Goal: Task Accomplishment & Management: Manage account settings

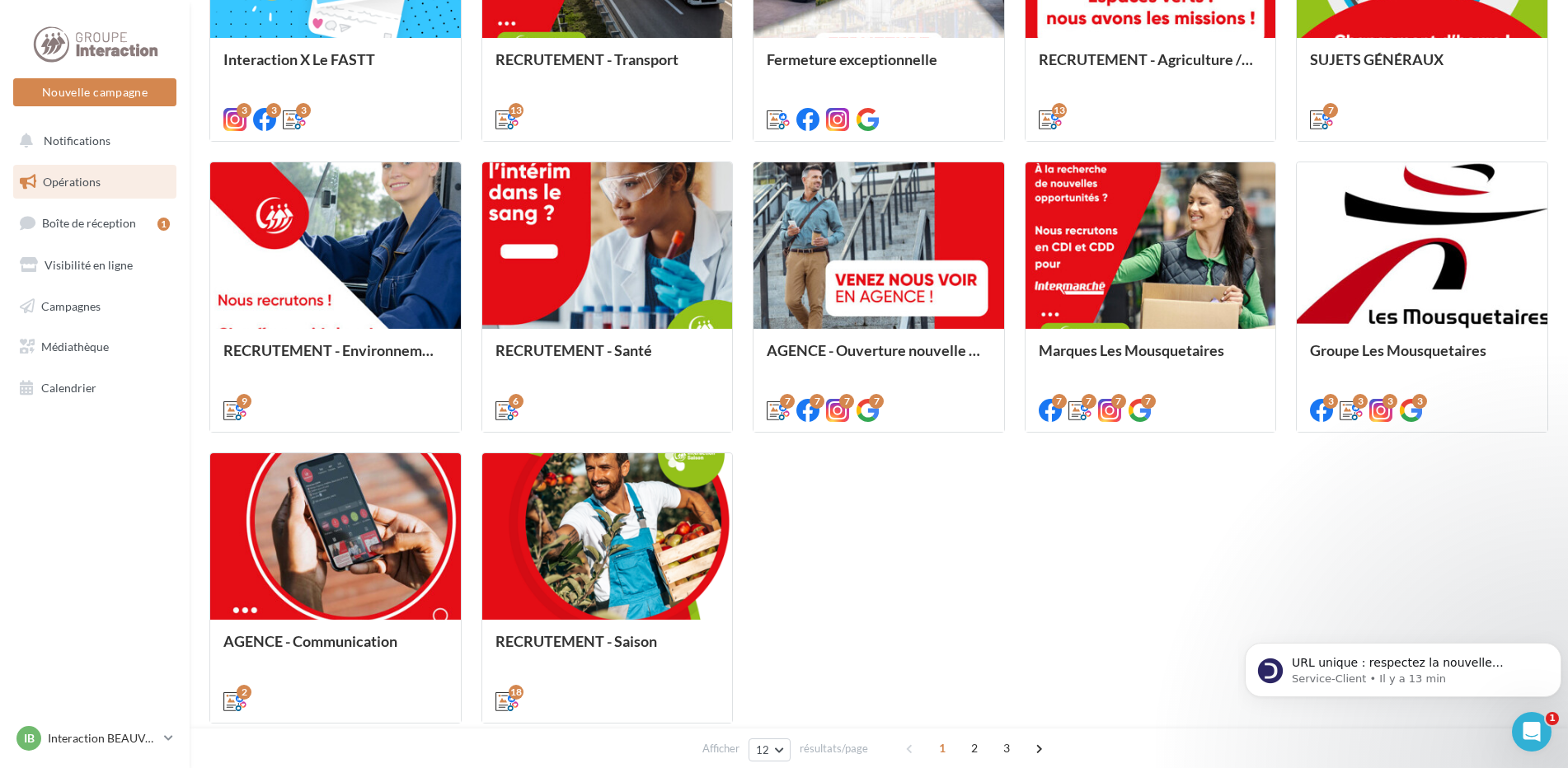
scroll to position [742, 0]
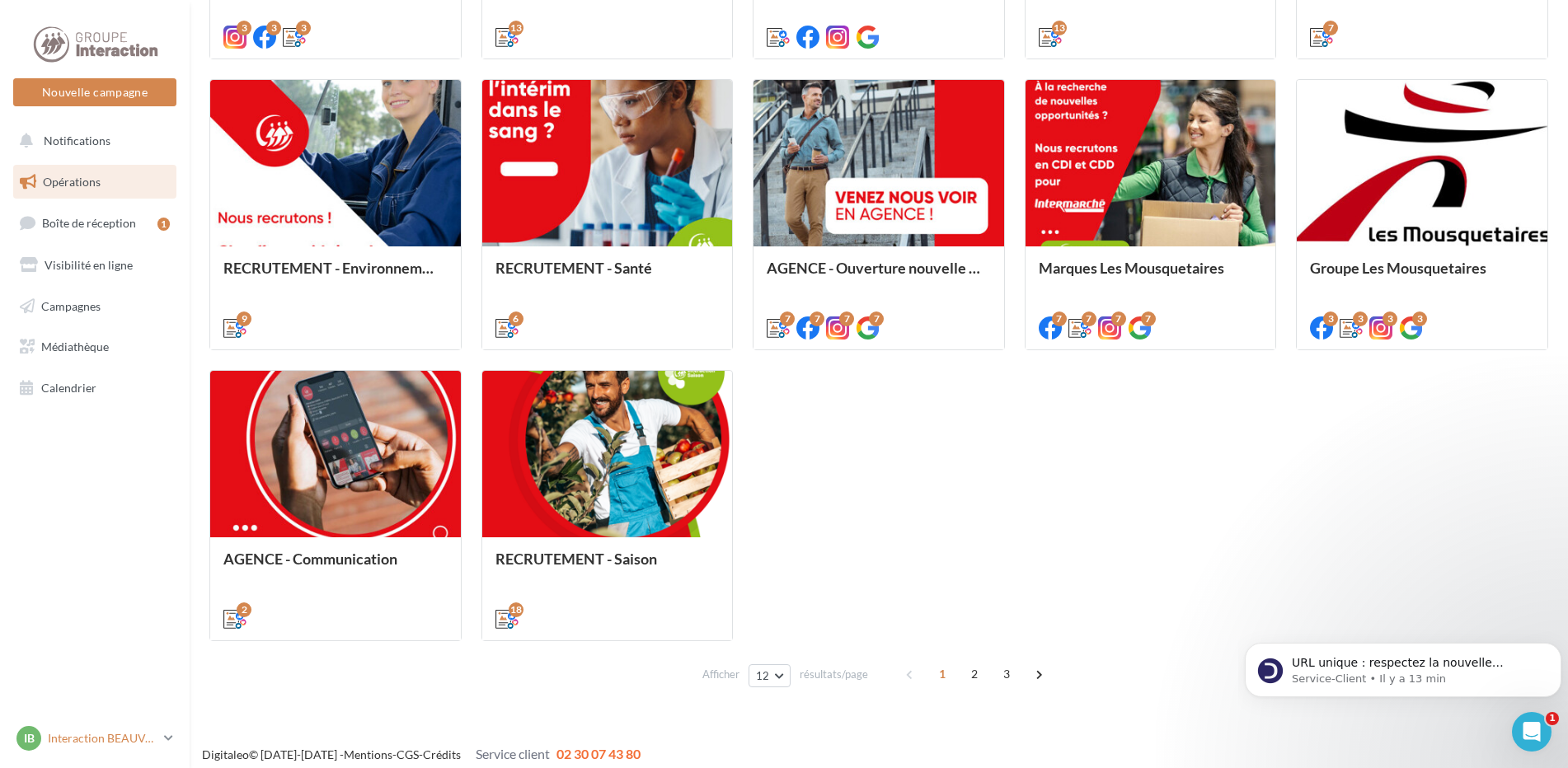
click at [92, 738] on p "Interaction BEAUVAIS" at bounding box center [103, 738] width 110 height 16
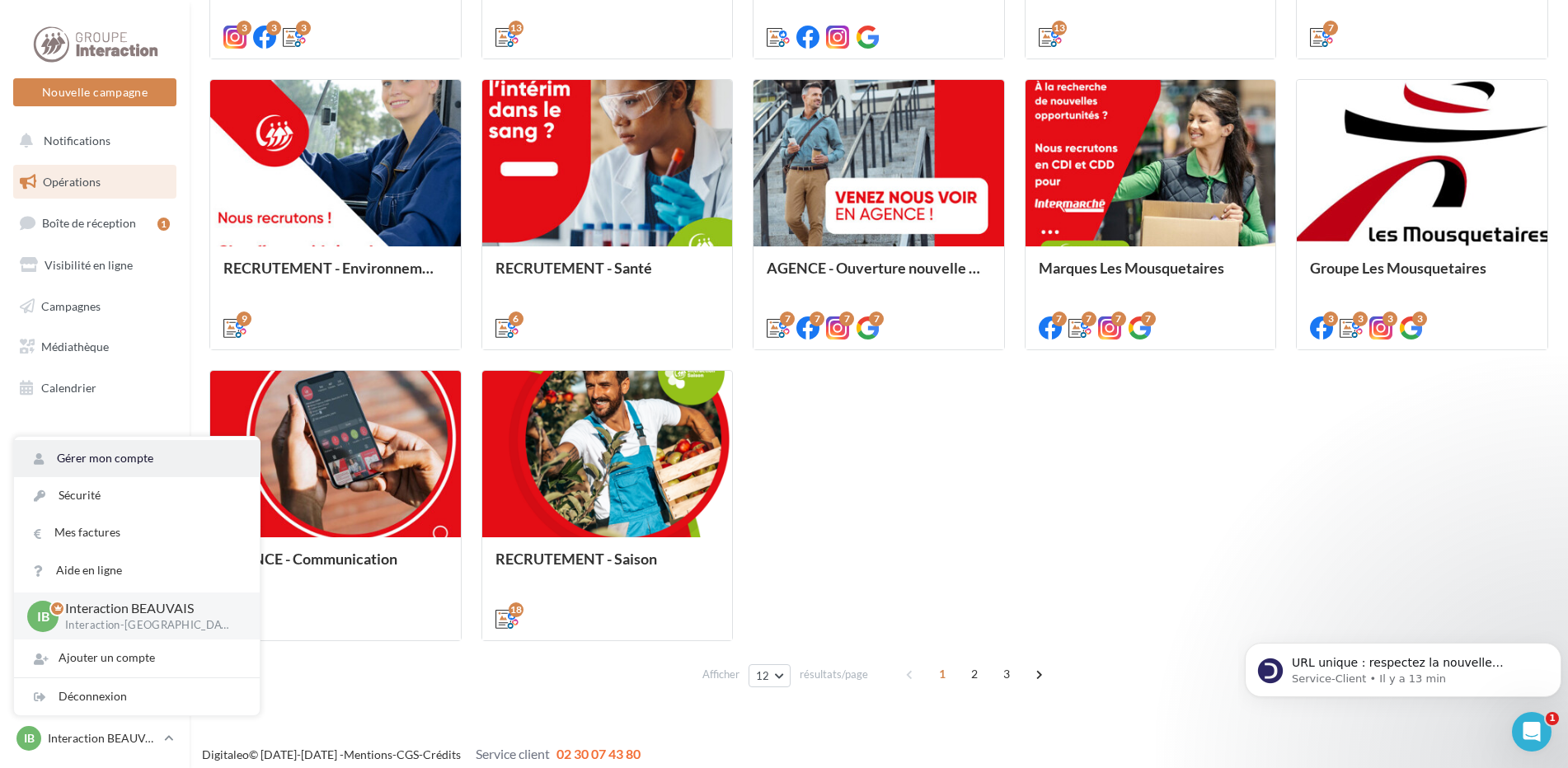
click at [107, 448] on link "Gérer mon compte" at bounding box center [137, 458] width 245 height 37
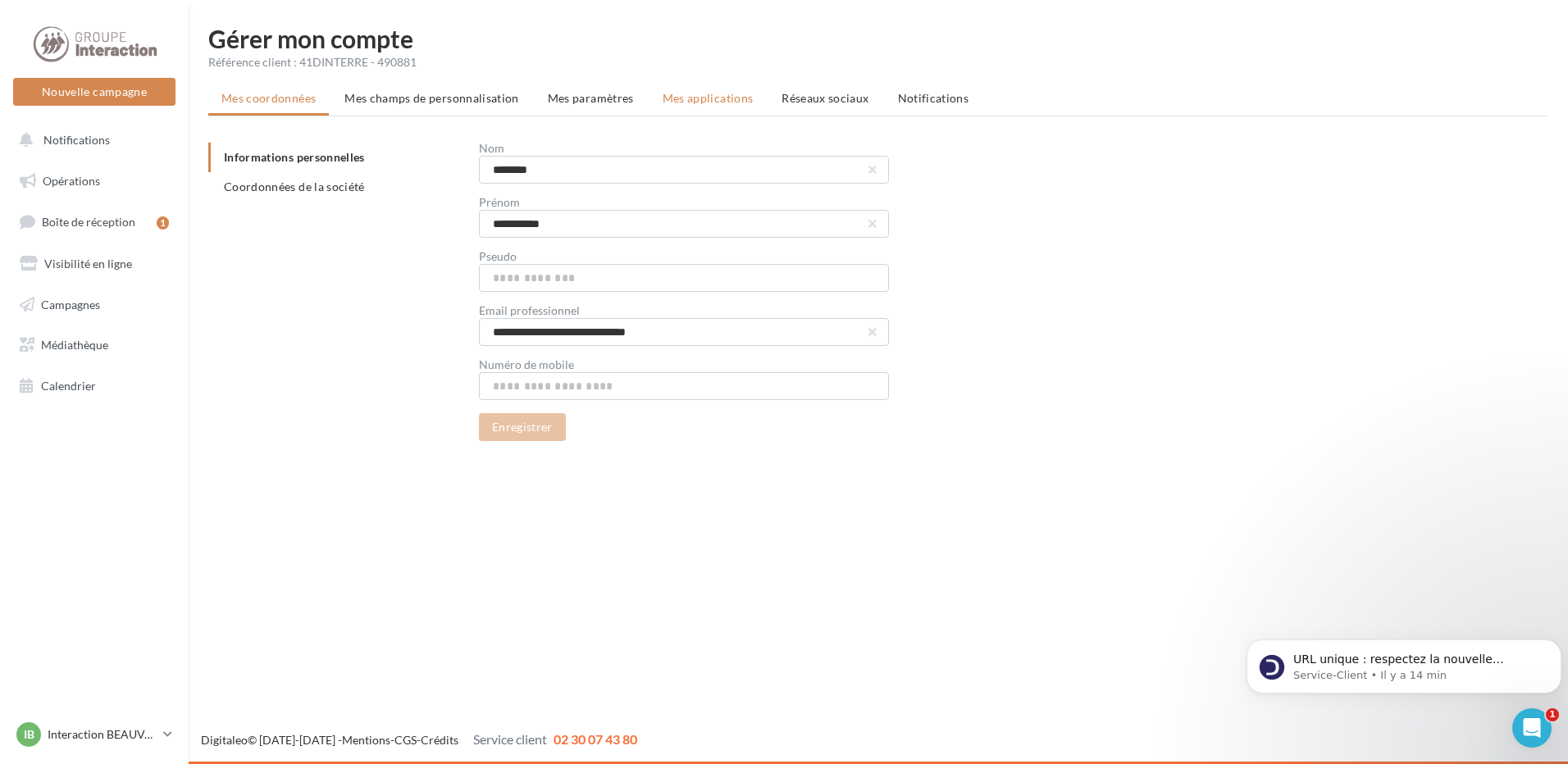
click at [731, 101] on span "Mes applications" at bounding box center [708, 98] width 91 height 14
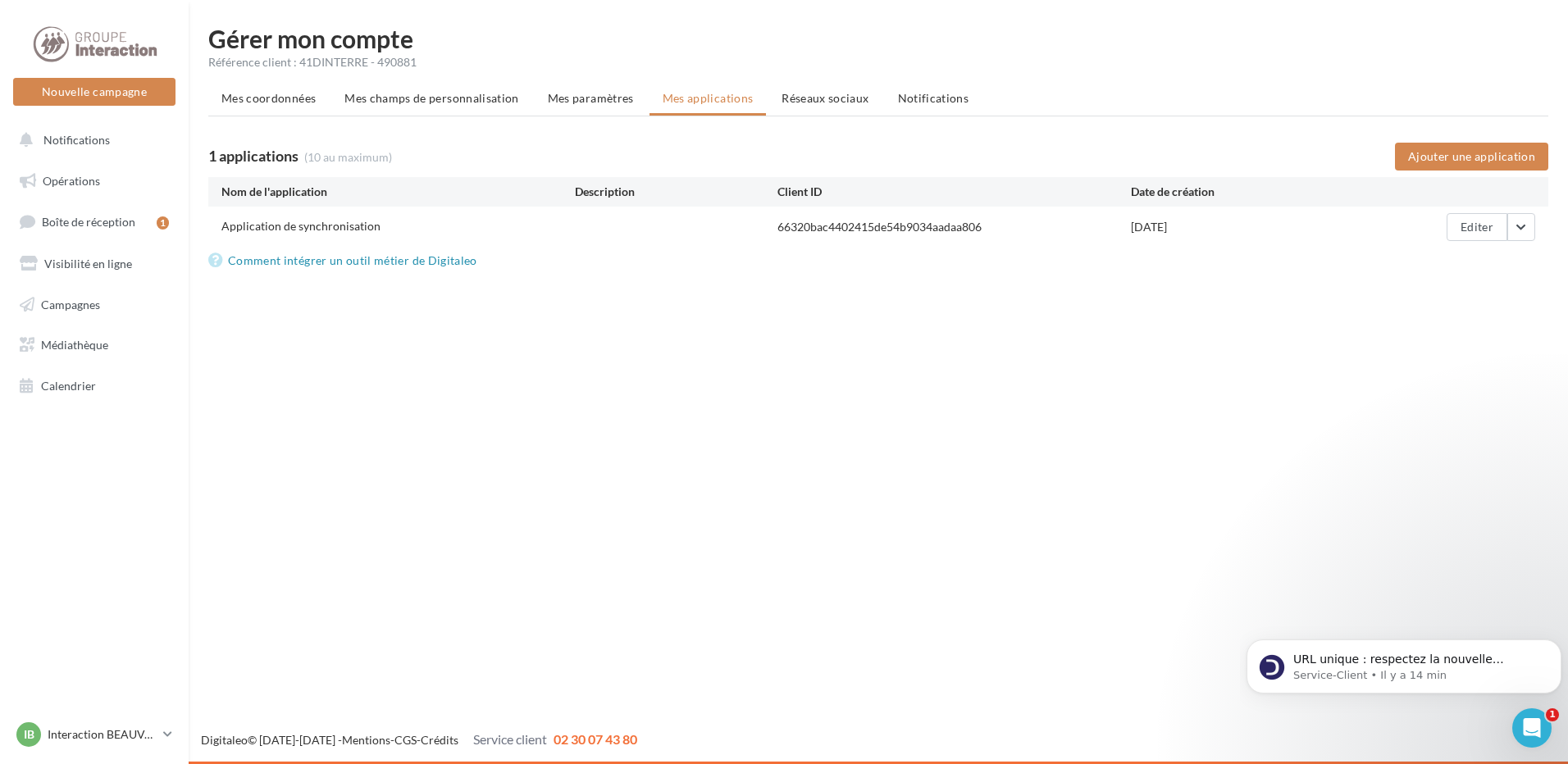
click at [816, 108] on li "Réseaux sociaux" at bounding box center [825, 98] width 113 height 29
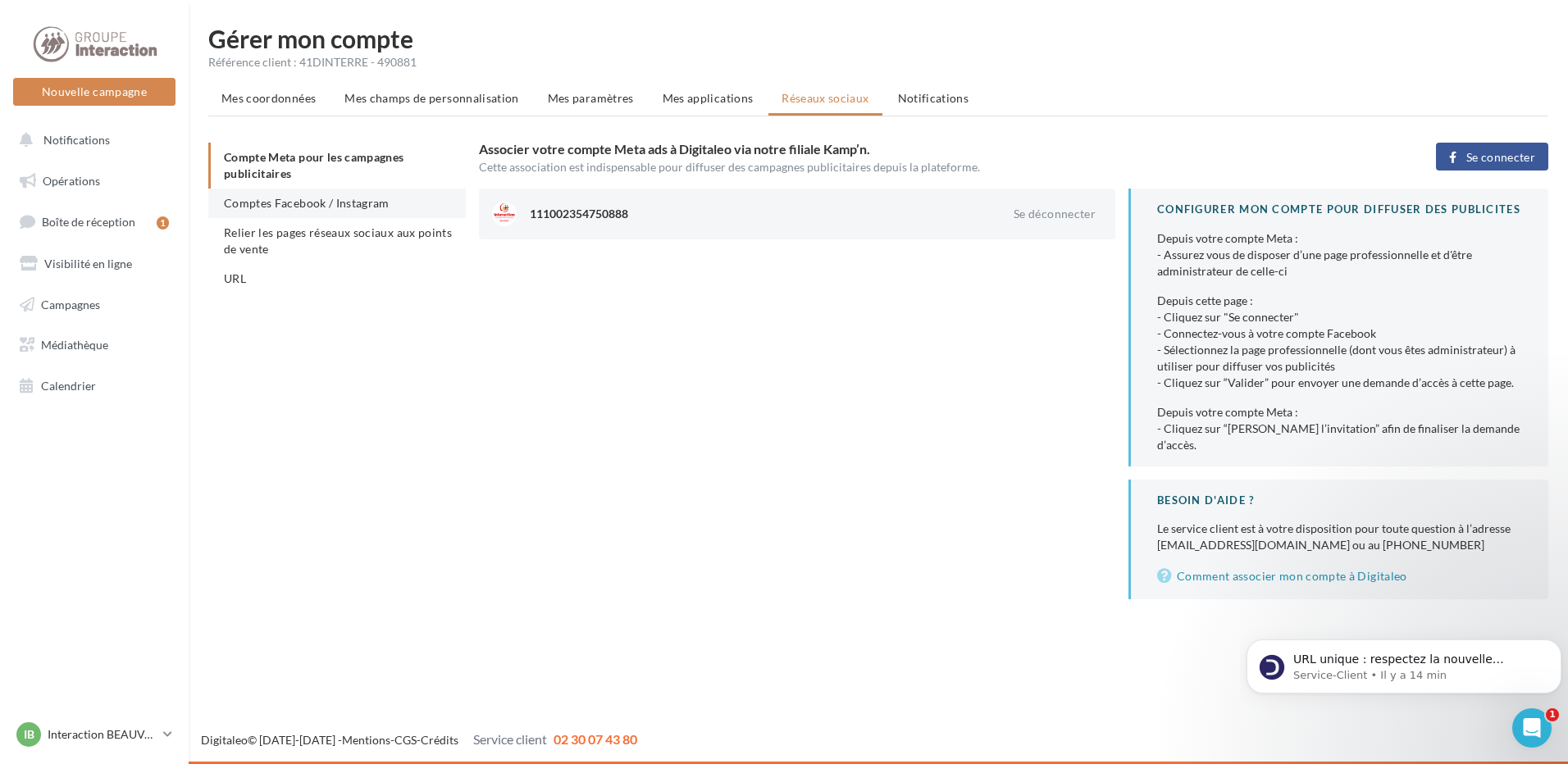
click at [387, 200] on span "Comptes Facebook / Instagram" at bounding box center [306, 203] width 166 height 14
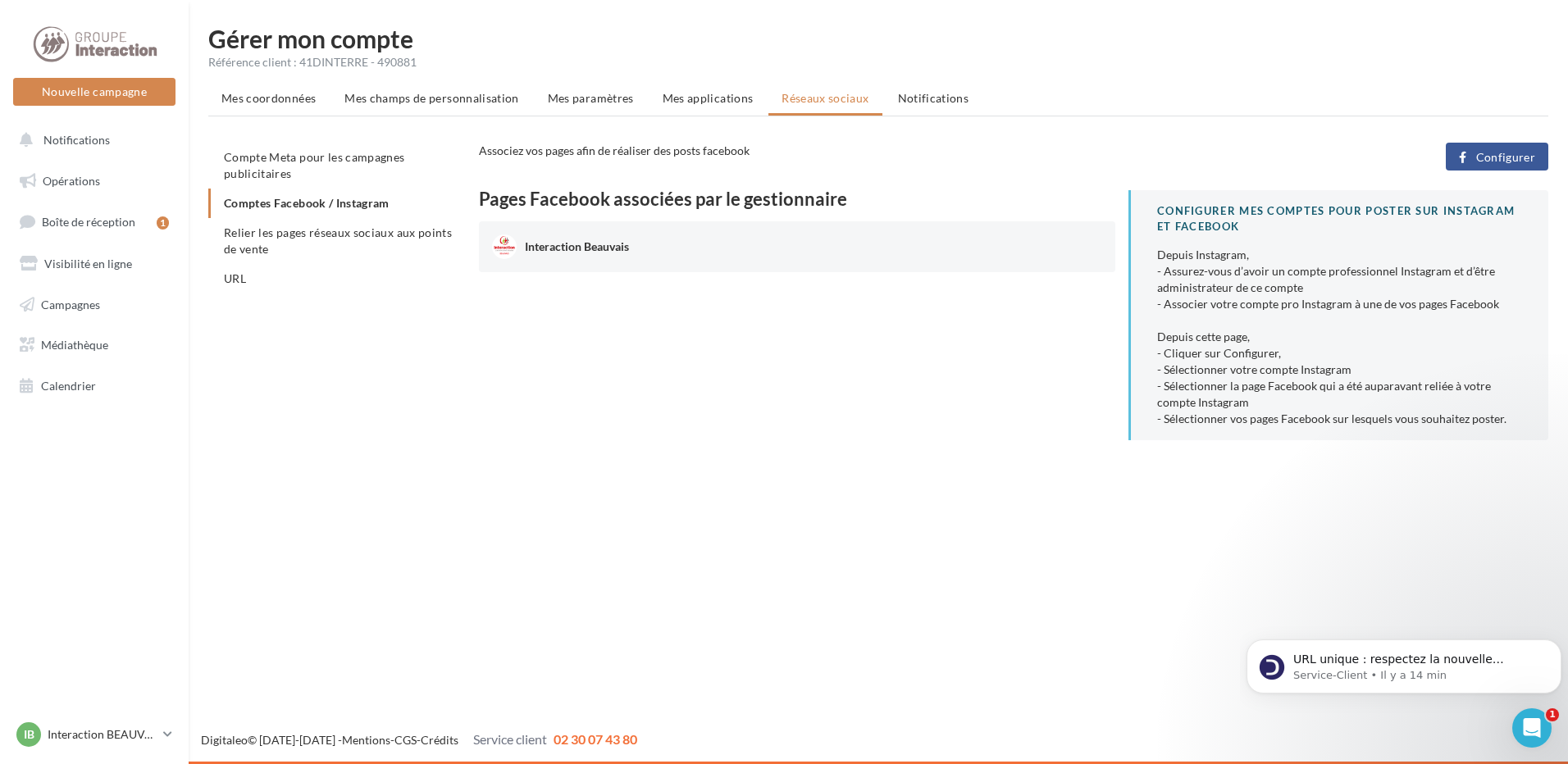
click at [1493, 164] on button "Configurer" at bounding box center [1497, 157] width 103 height 28
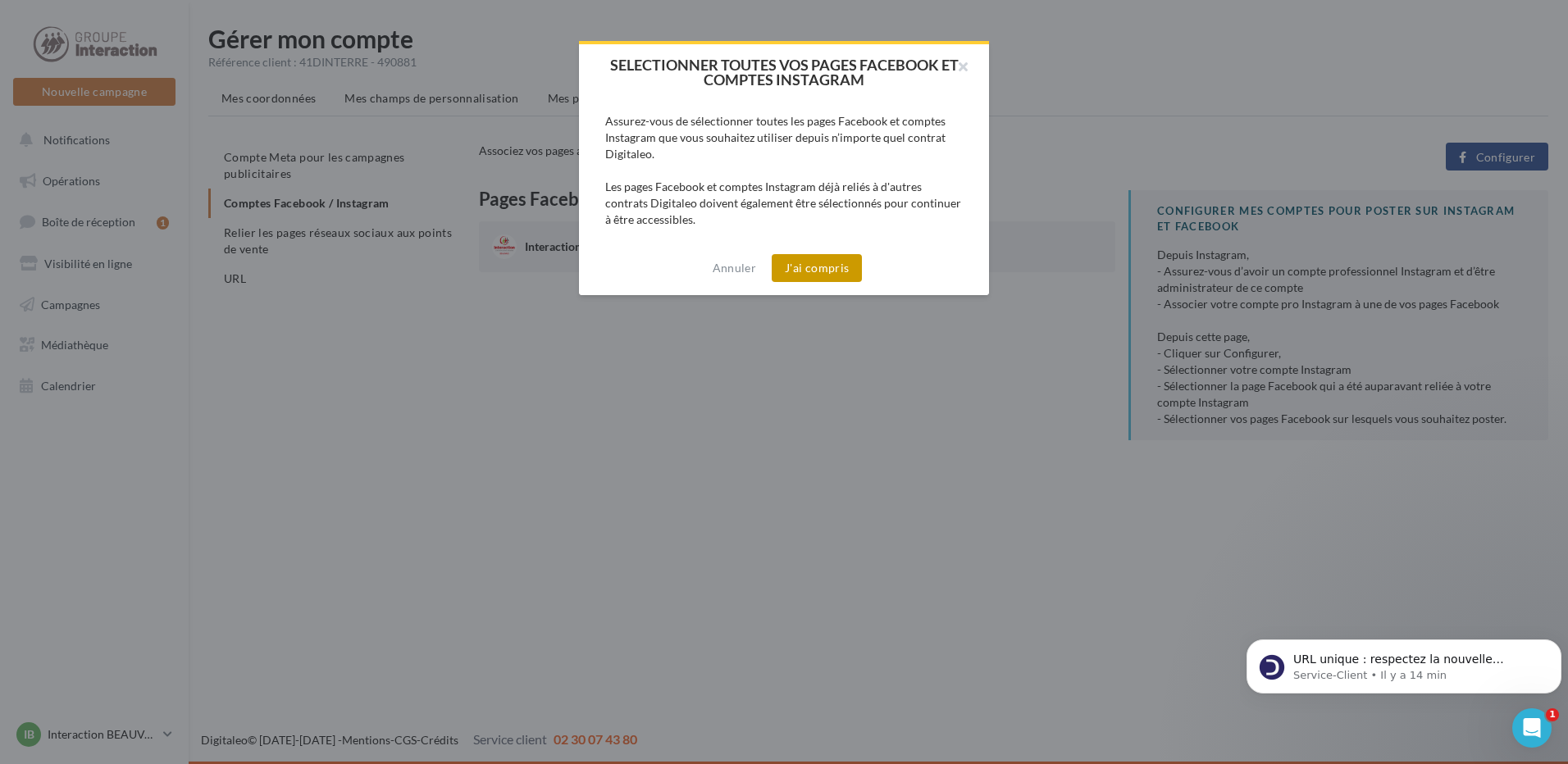
click at [812, 273] on button "J'ai compris" at bounding box center [816, 268] width 90 height 28
